Goal: Task Accomplishment & Management: Manage account settings

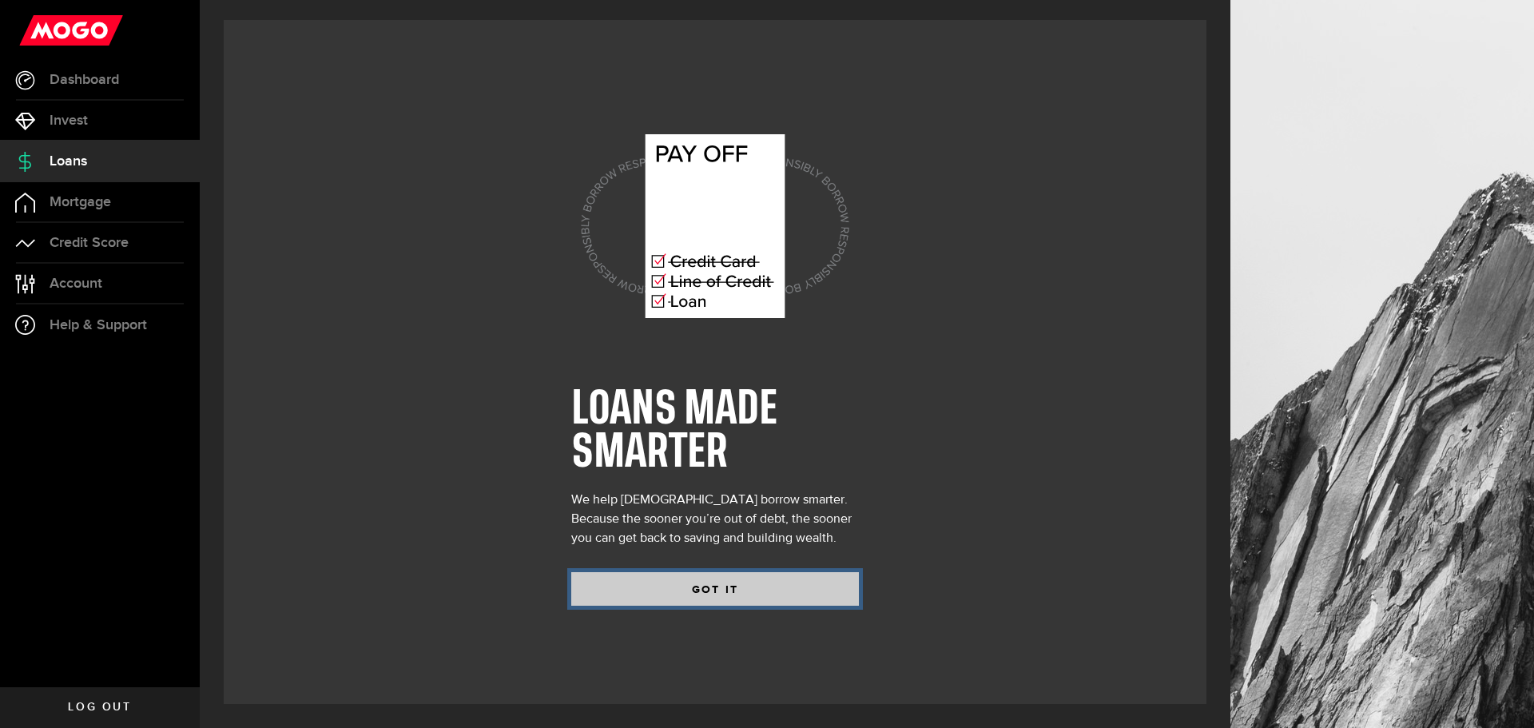
click at [684, 587] on button "GOT IT" at bounding box center [715, 589] width 288 height 34
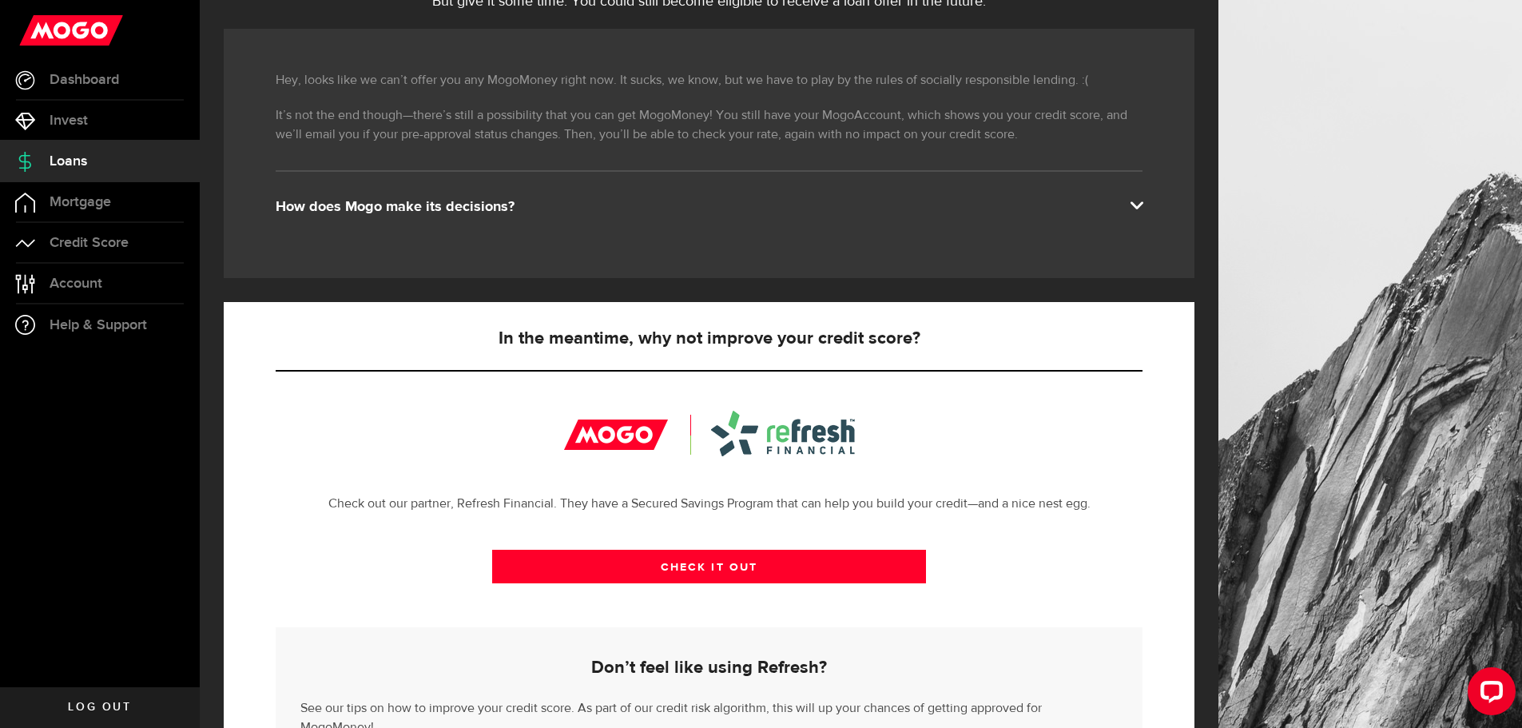
scroll to position [271, 0]
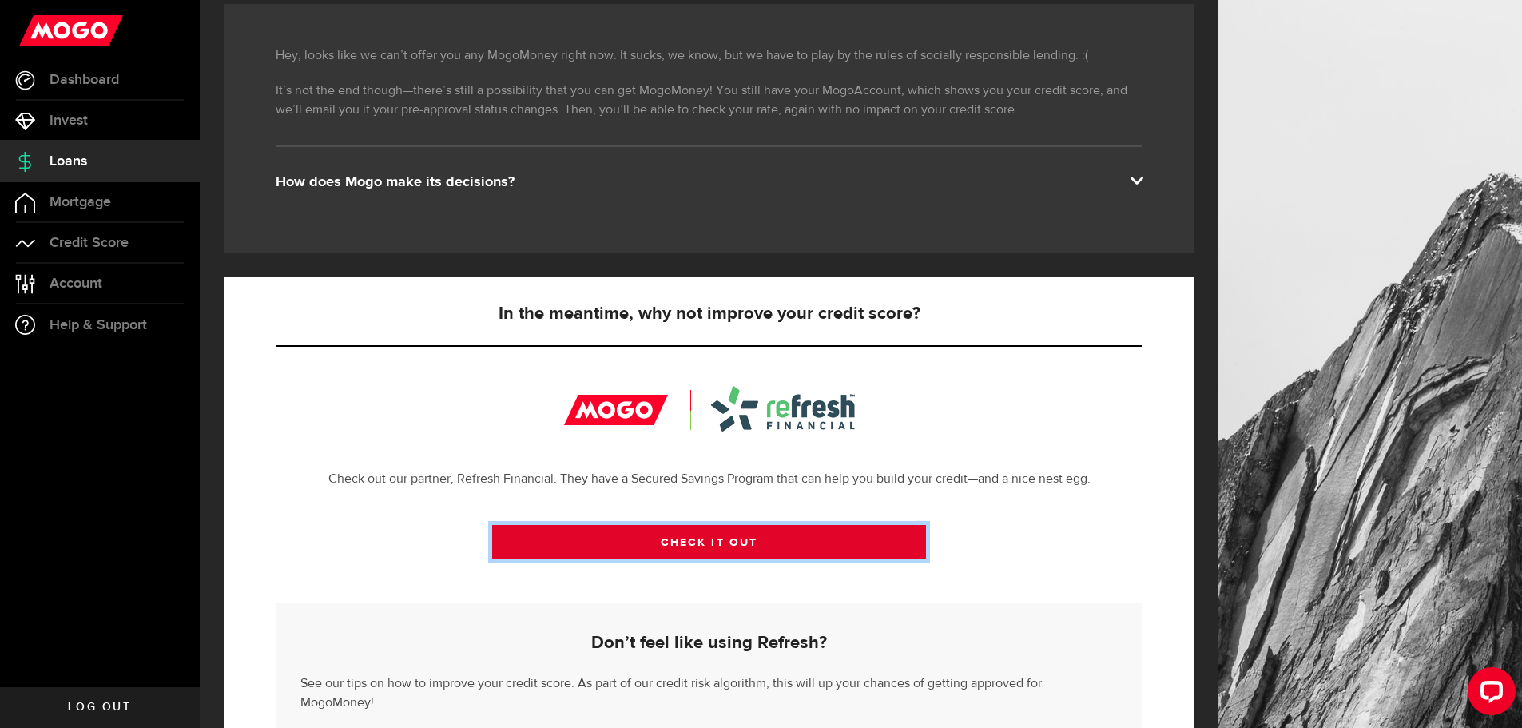
click at [673, 548] on link "CHECK IT OUT" at bounding box center [709, 542] width 434 height 34
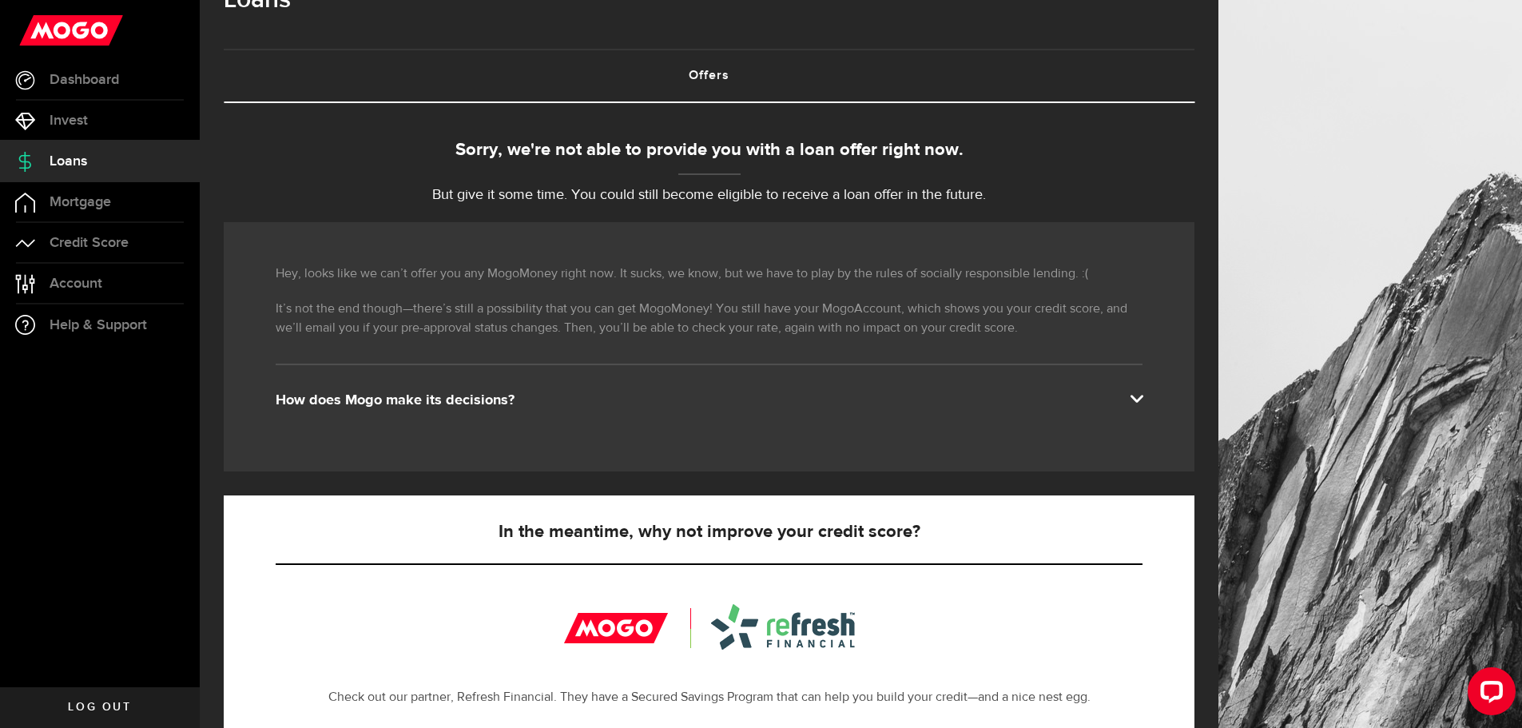
scroll to position [31, 0]
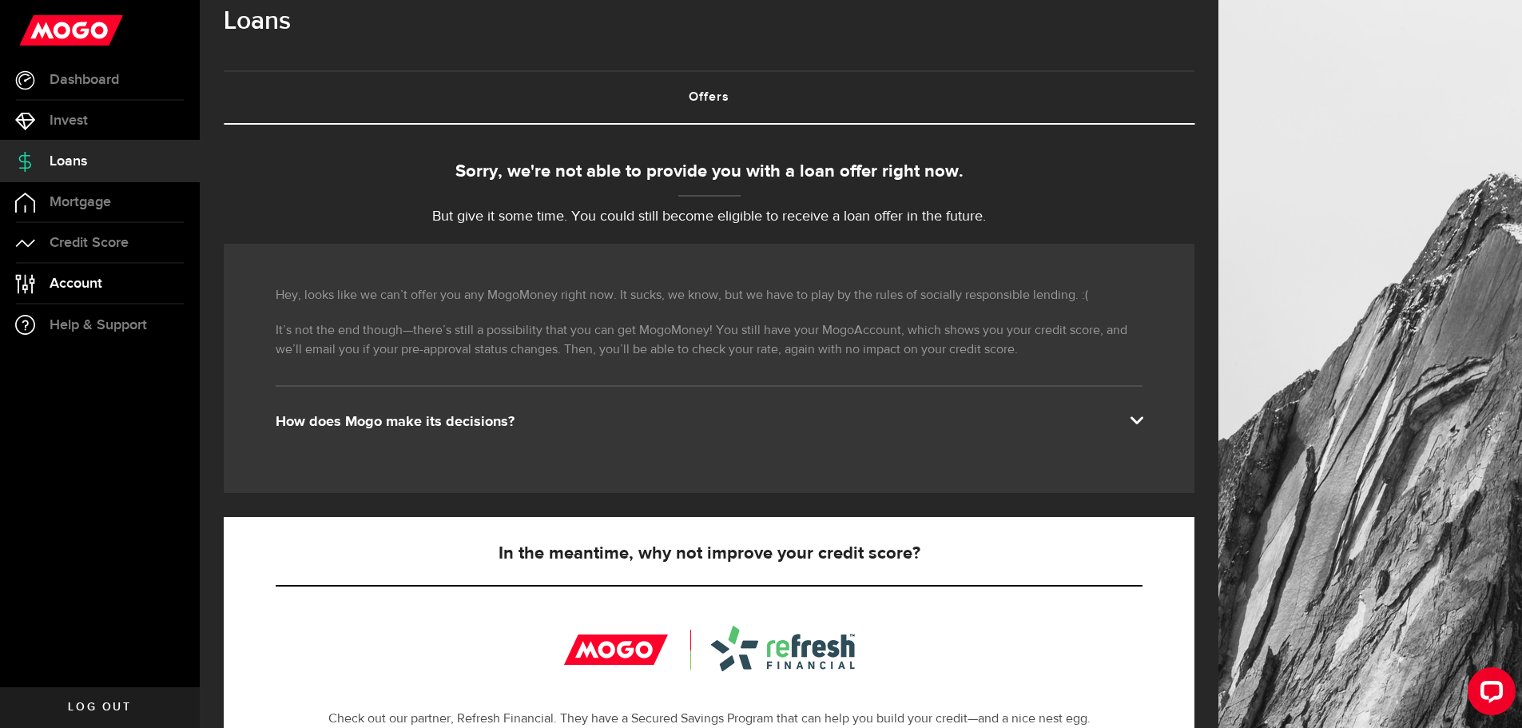
click at [99, 281] on span "Account" at bounding box center [76, 283] width 53 height 14
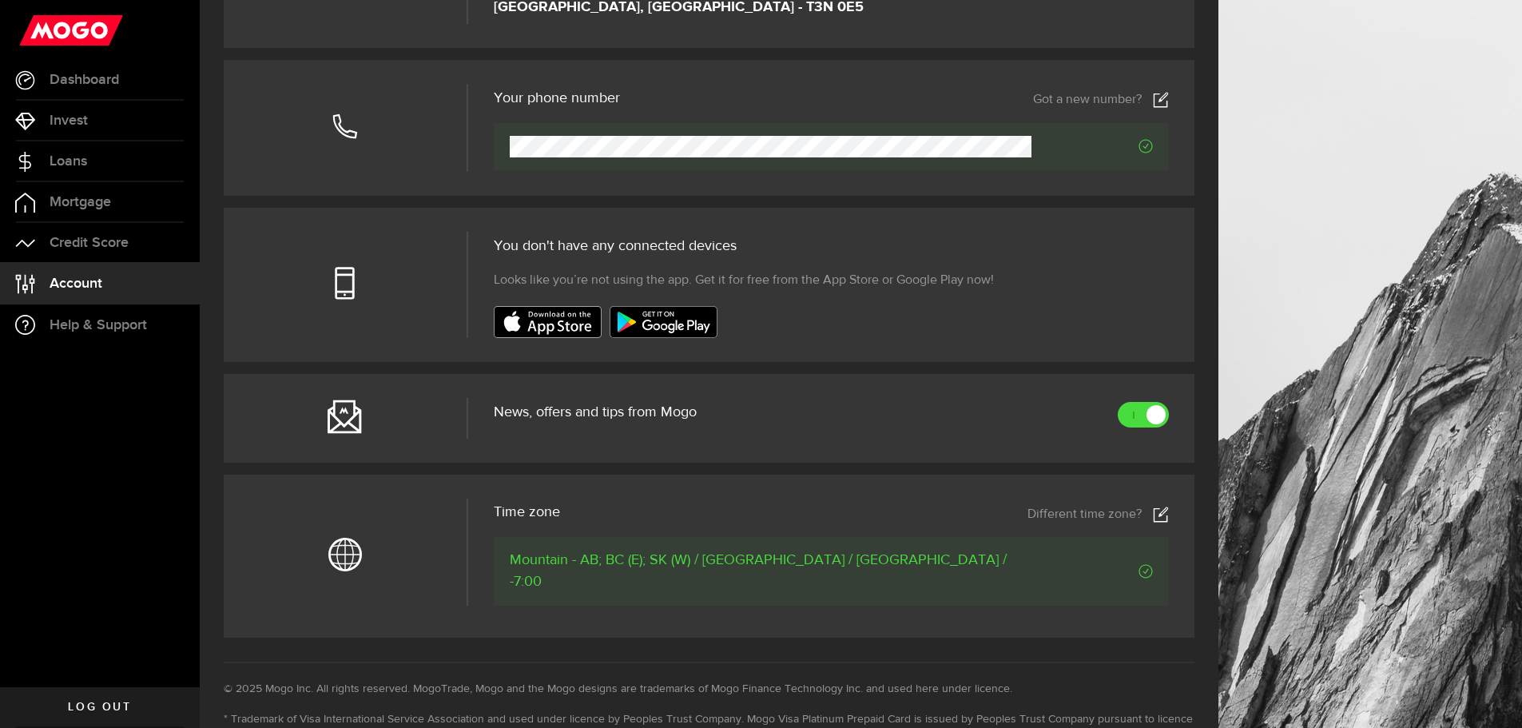
scroll to position [399, 0]
click at [118, 695] on link "Log out" at bounding box center [100, 707] width 200 height 40
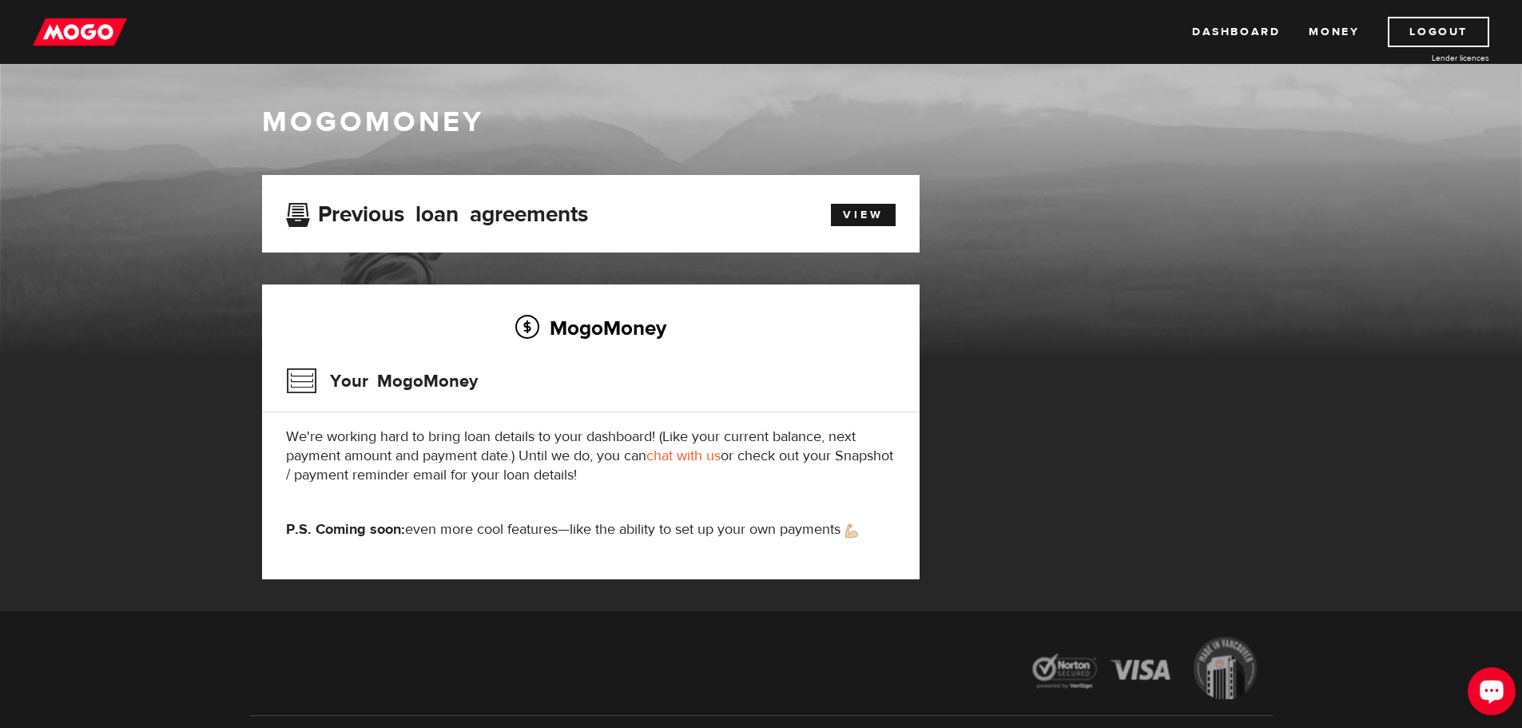
click at [1495, 689] on circle "Open LiveChat chat widget" at bounding box center [1496, 690] width 3 height 3
click at [1445, 27] on link "Logout" at bounding box center [1438, 32] width 101 height 30
